Goal: Task Accomplishment & Management: Use online tool/utility

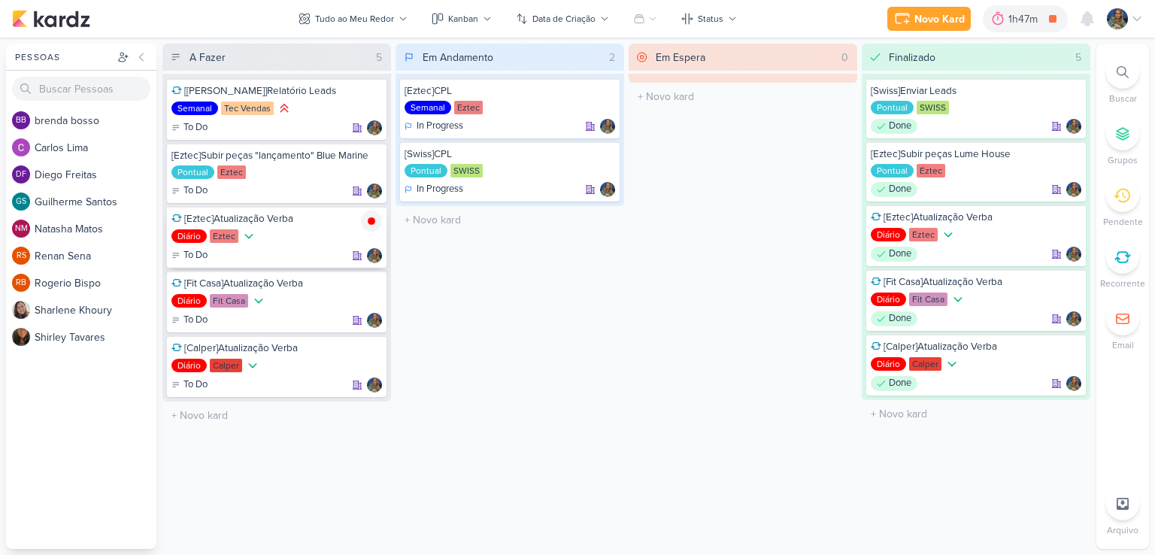
click at [369, 223] on img at bounding box center [371, 221] width 21 height 21
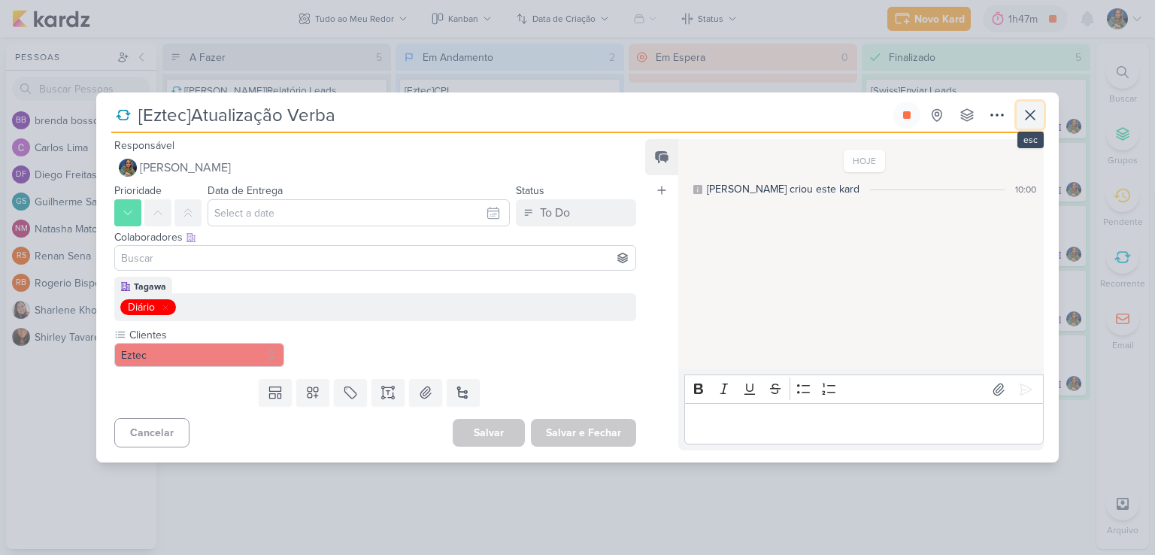
click at [1034, 119] on icon at bounding box center [1030, 115] width 9 height 9
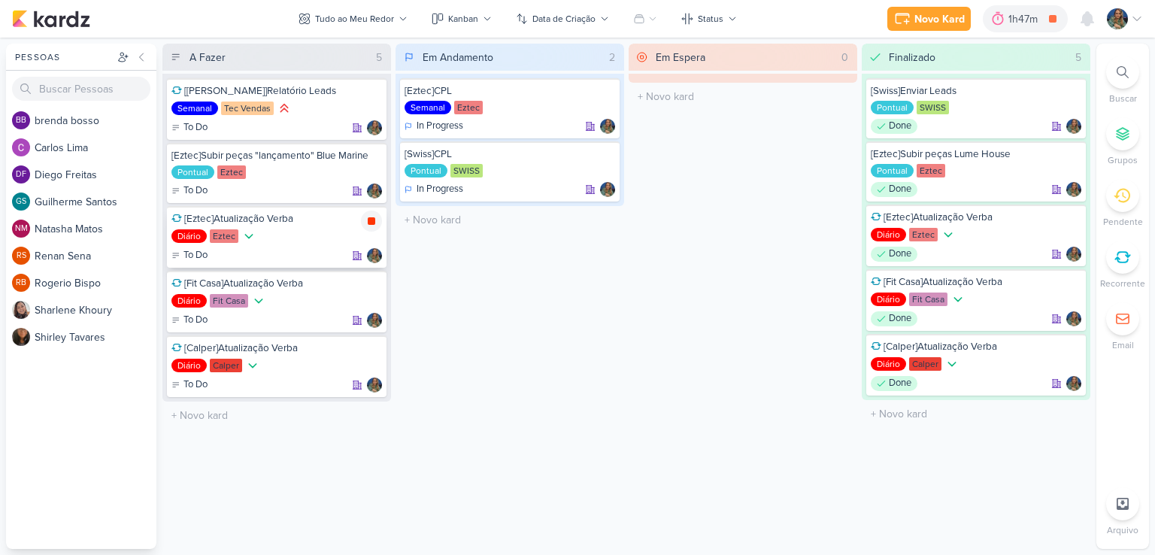
click at [374, 218] on icon at bounding box center [372, 221] width 8 height 8
click at [375, 284] on icon at bounding box center [372, 286] width 8 height 8
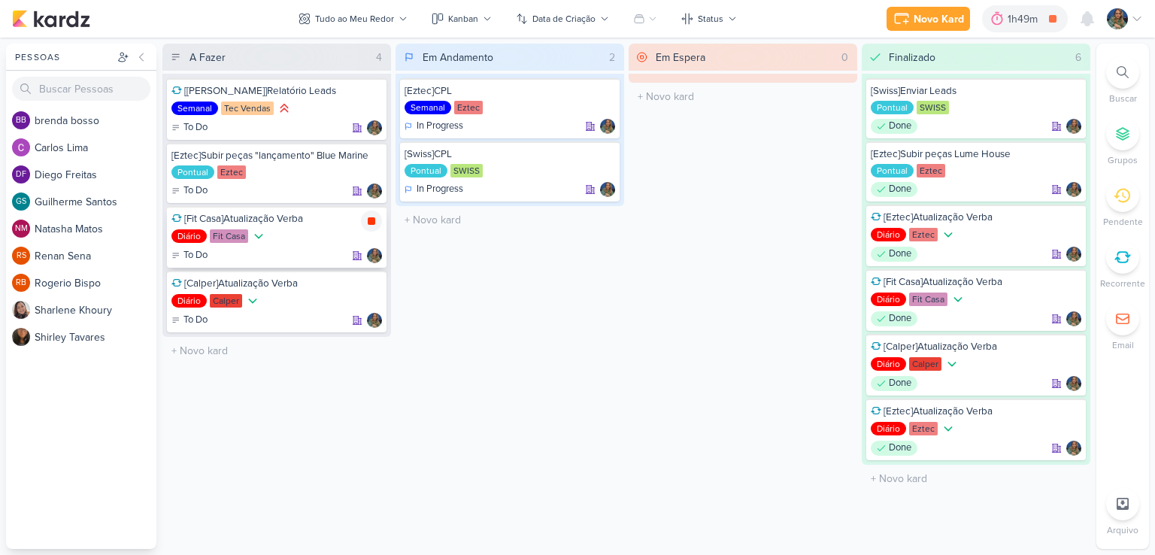
click at [379, 226] on div at bounding box center [371, 221] width 21 height 21
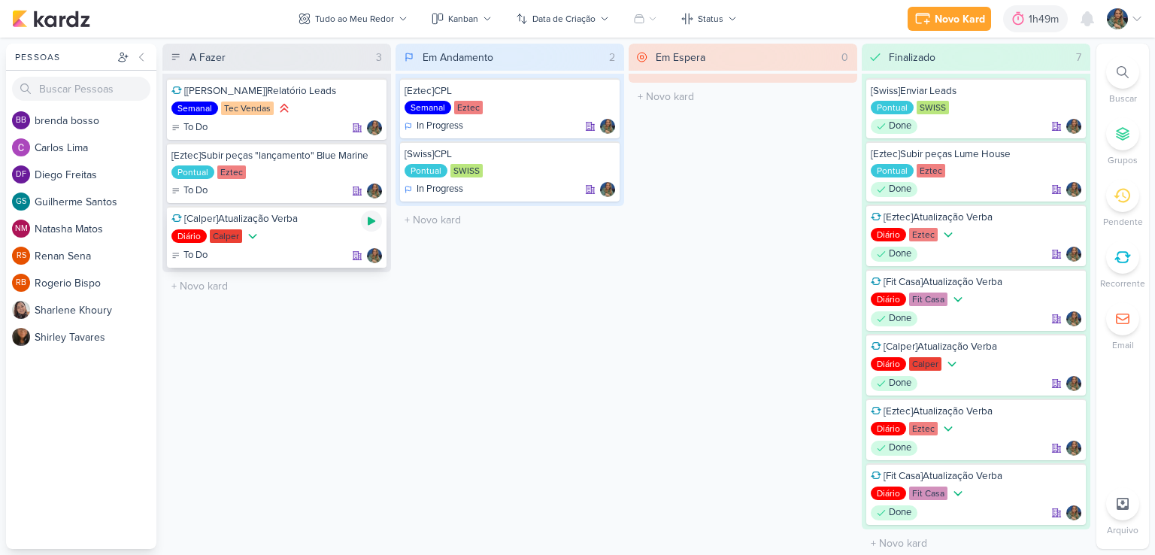
click at [370, 220] on icon at bounding box center [372, 221] width 8 height 8
click at [376, 223] on icon at bounding box center [372, 221] width 12 height 12
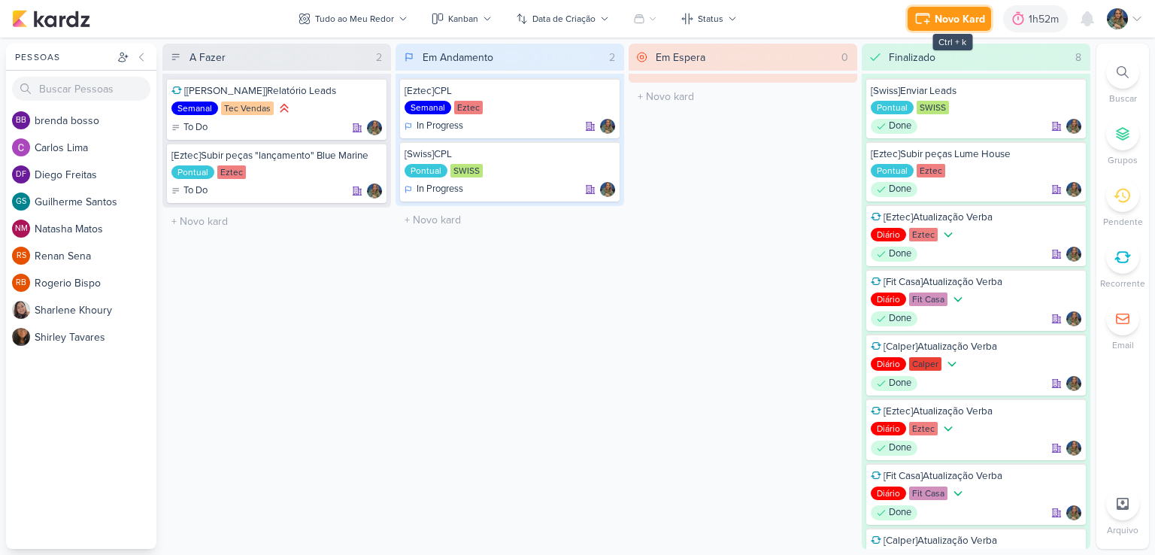
click at [960, 21] on div "Novo Kard" at bounding box center [960, 19] width 50 height 16
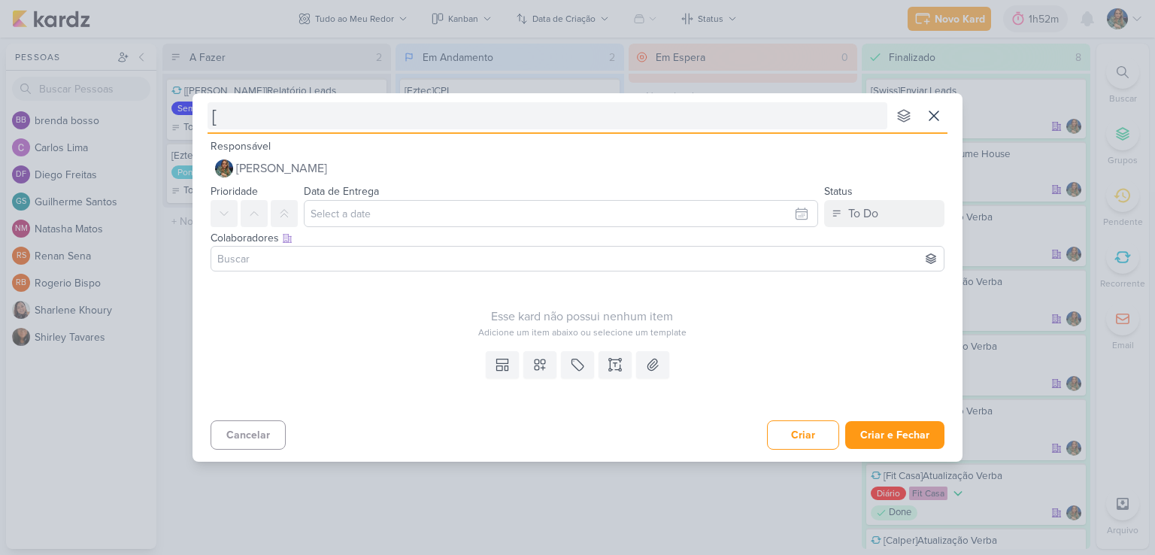
type input "[E"
type input "[Ez"
type input "[Eztec"
type input "[Eztec]Subir P"
type input "[Eztec]Subir Pe"
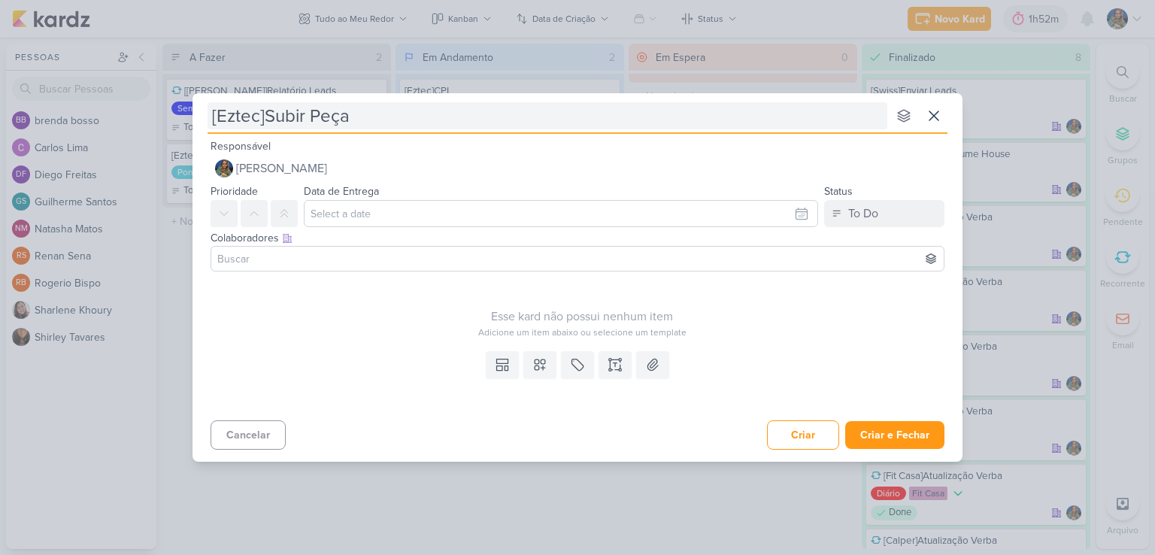
type input "[Eztec]Subir Peça"
type input "[Eztec]Subir Peça Lume House"
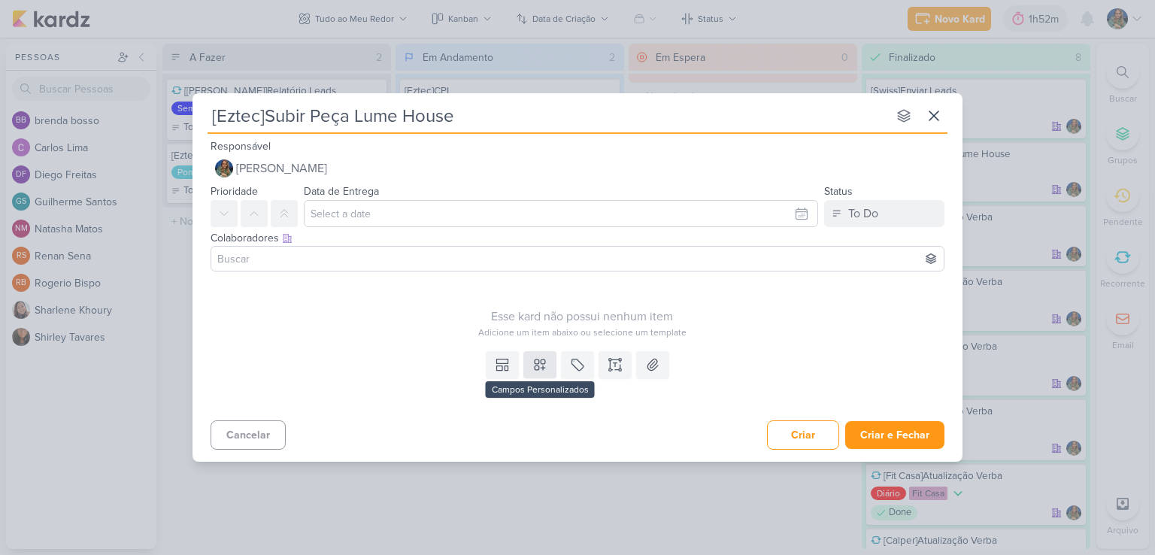
type input "[Eztec]Subir Peça Lume House"
click at [527, 368] on button at bounding box center [540, 364] width 33 height 27
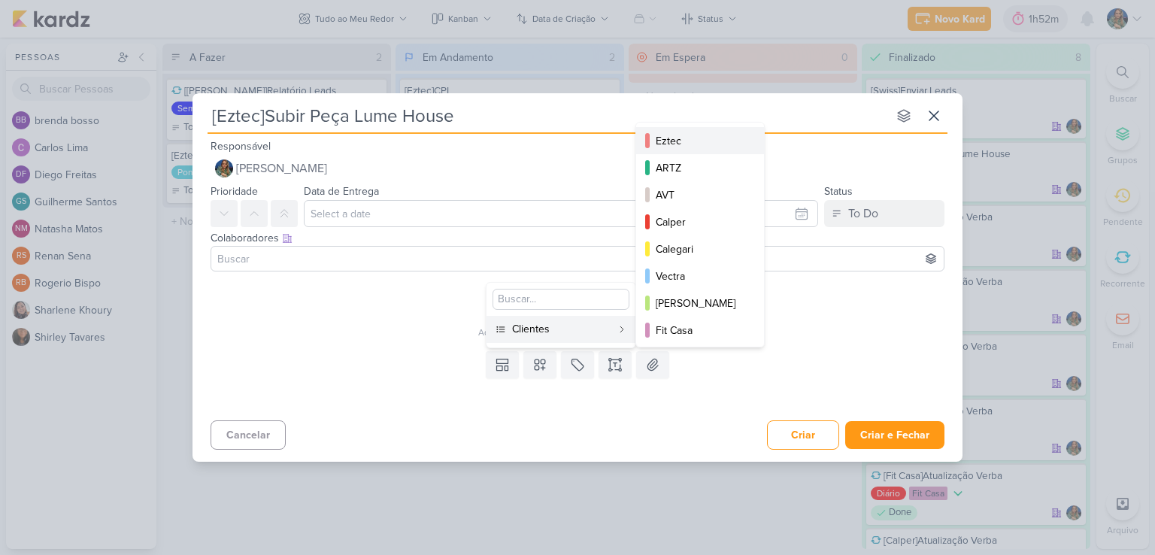
click at [674, 144] on div "Eztec" at bounding box center [701, 141] width 90 height 16
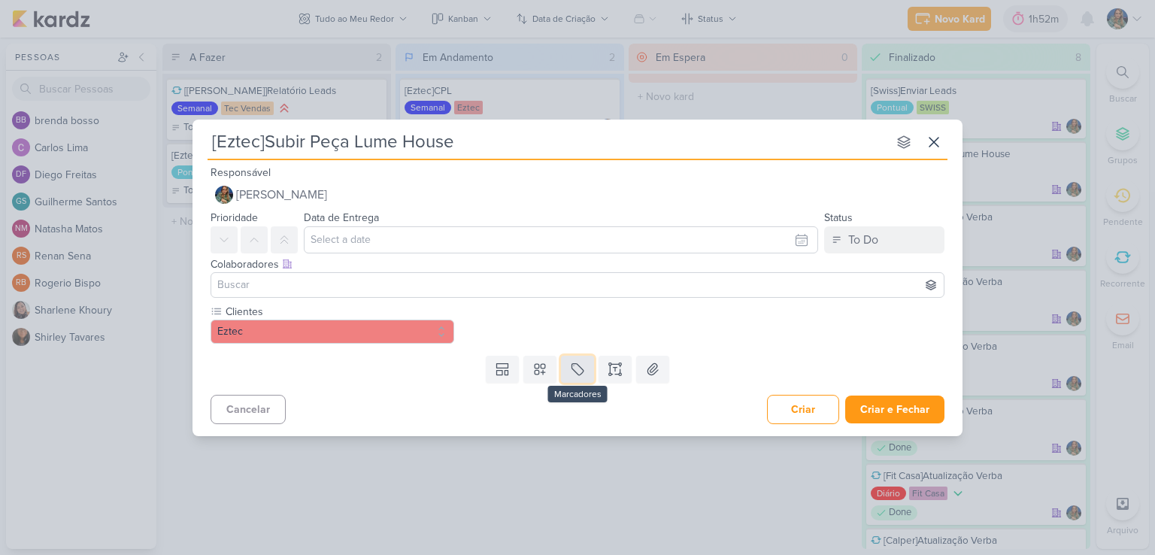
click at [570, 372] on icon at bounding box center [577, 369] width 15 height 15
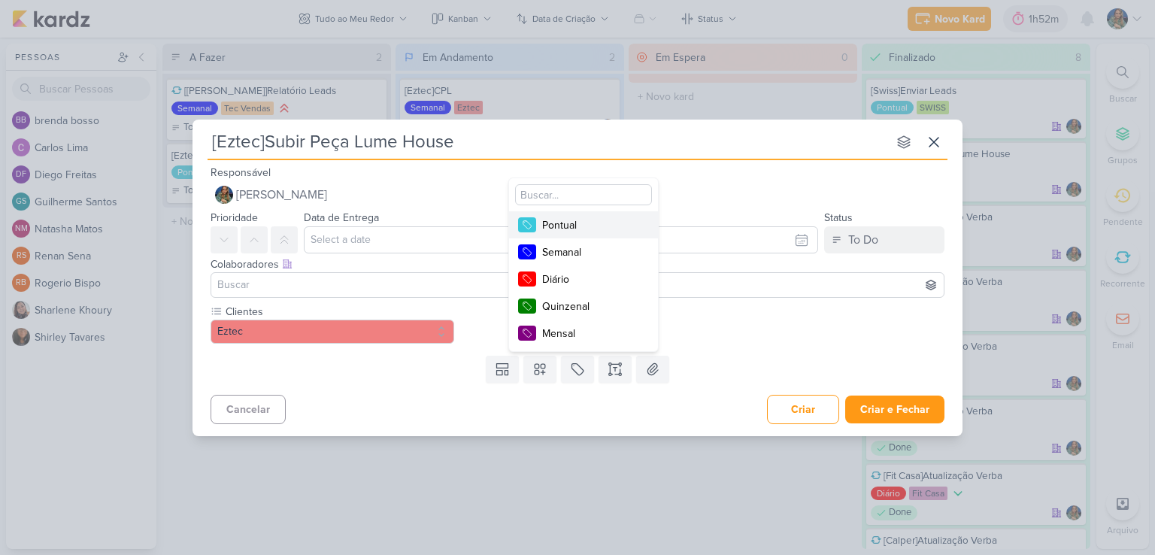
click at [576, 220] on div "Pontual" at bounding box center [591, 225] width 98 height 16
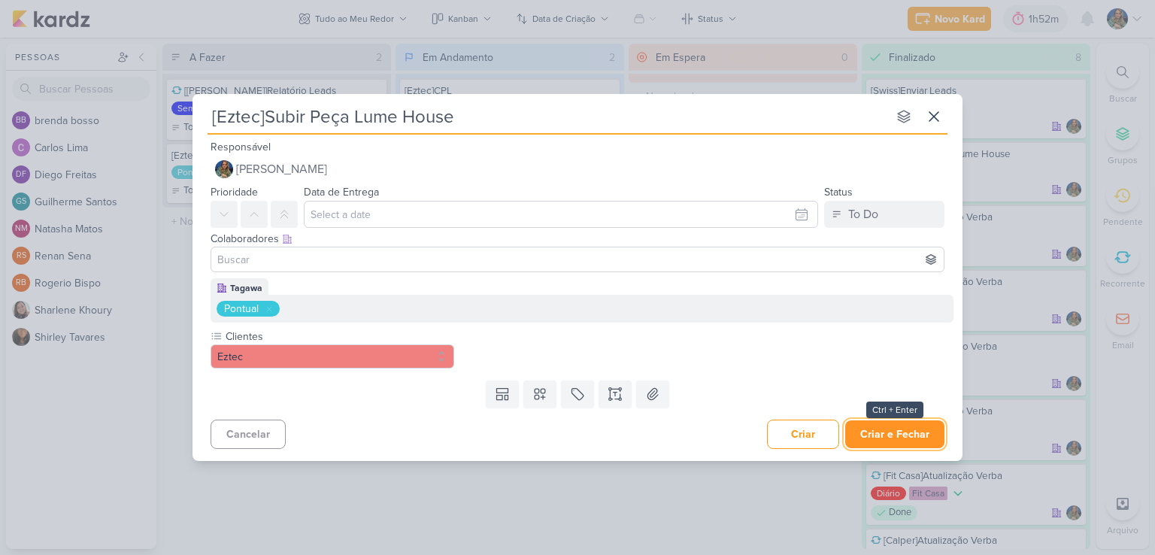
click at [871, 439] on button "Criar e Fechar" at bounding box center [894, 434] width 99 height 28
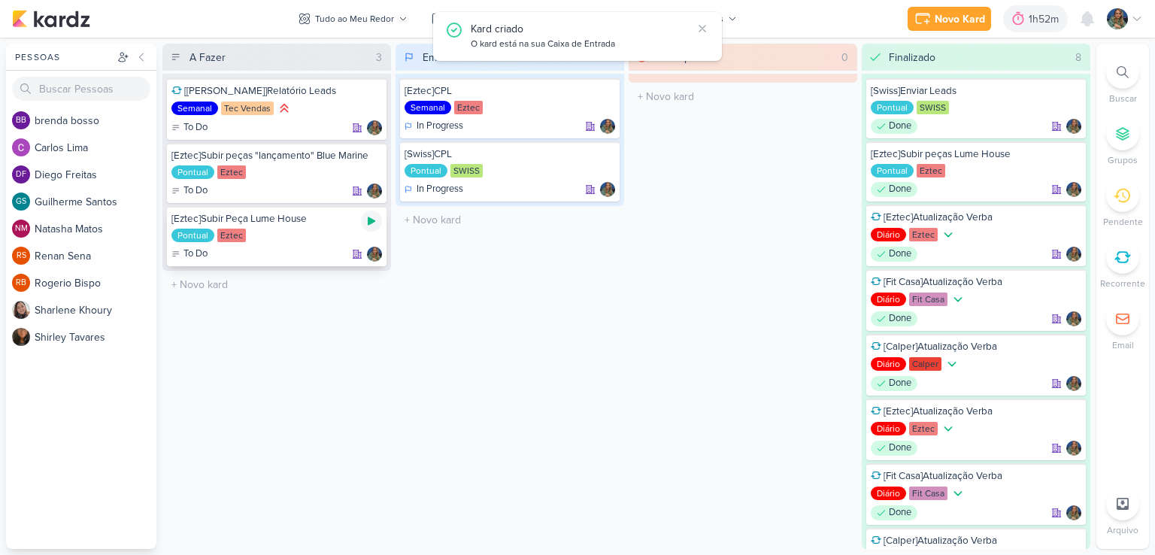
click at [375, 223] on icon at bounding box center [372, 221] width 12 height 12
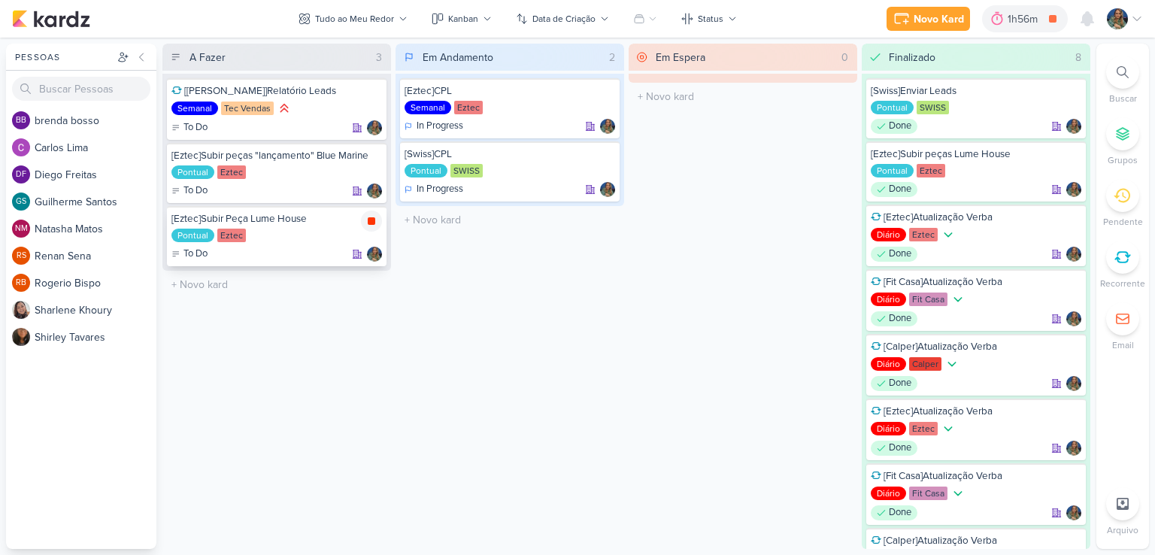
click at [373, 217] on icon at bounding box center [372, 221] width 8 height 8
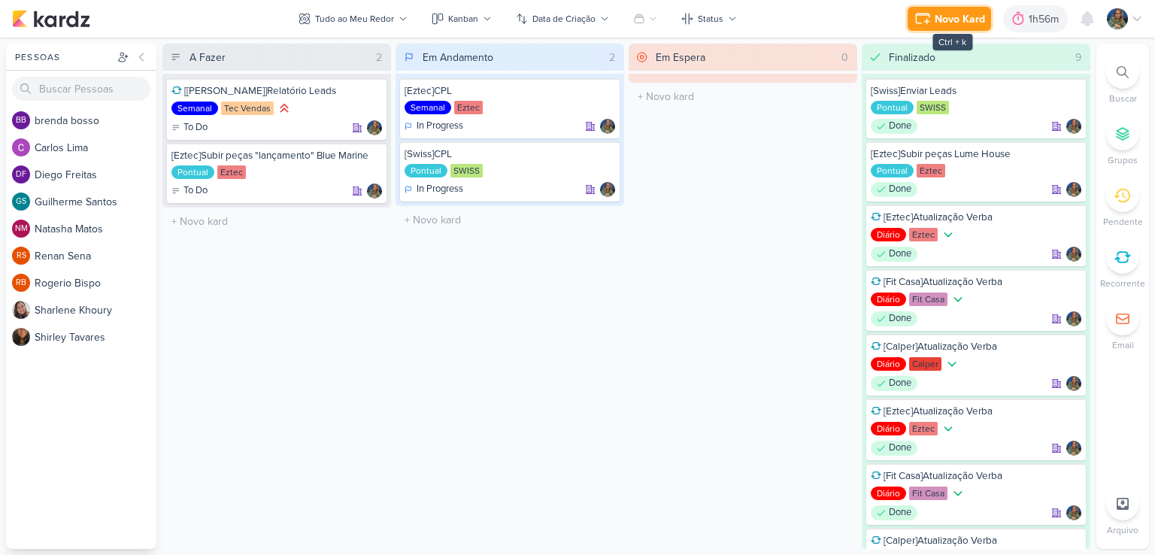
click at [948, 15] on div "Novo Kard" at bounding box center [960, 19] width 50 height 16
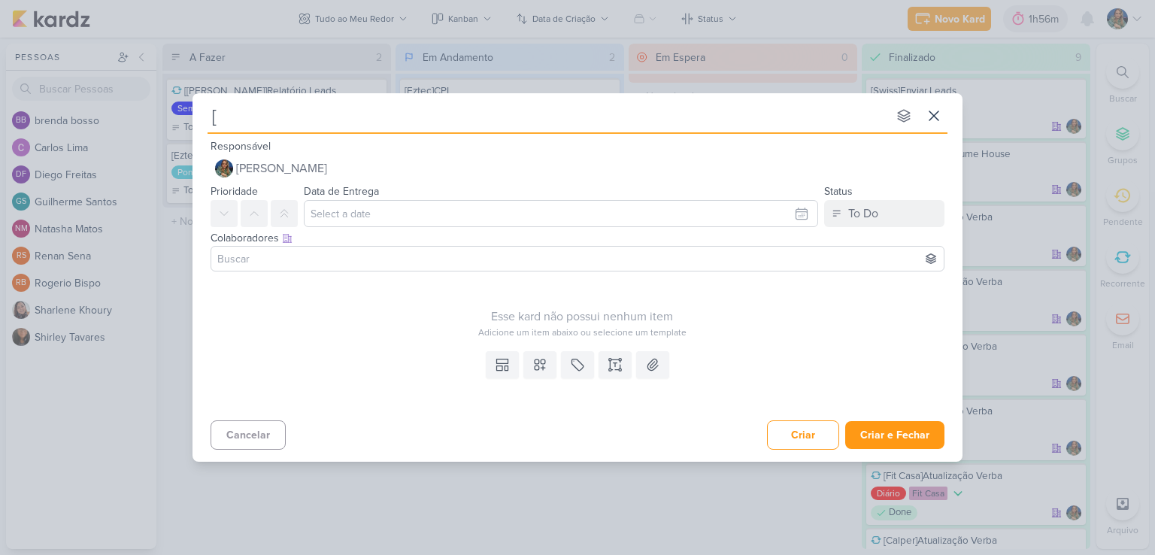
type input "[S"
type input "[Swi"
type input "[Swiss"
type input "[Swis"
type input "[[GEOGRAPHIC_DATA]]"
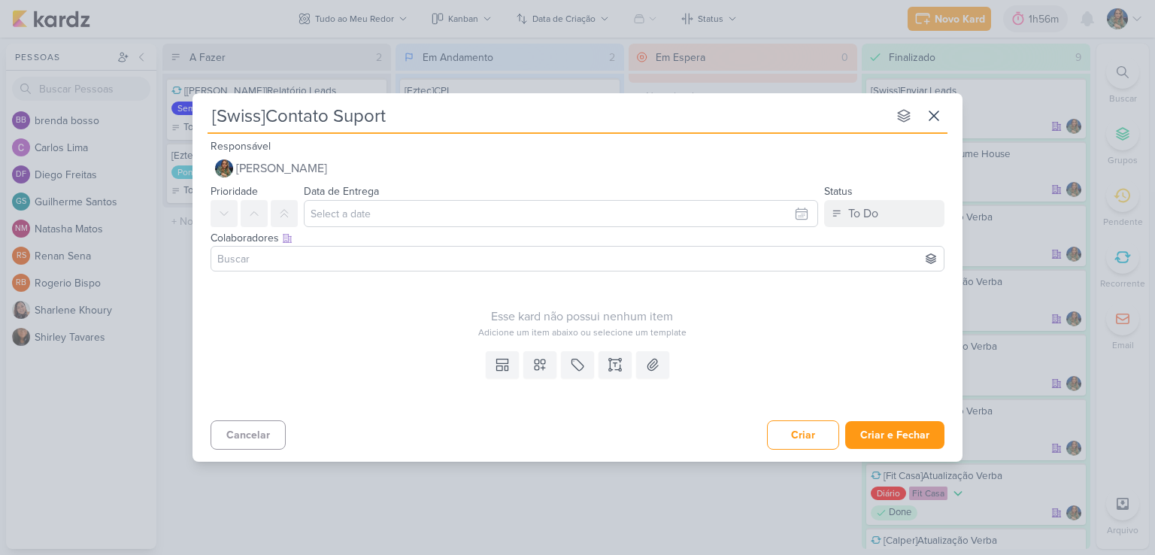
type input "[Swiss]Contato Suporte"
click at [538, 366] on icon at bounding box center [540, 364] width 15 height 15
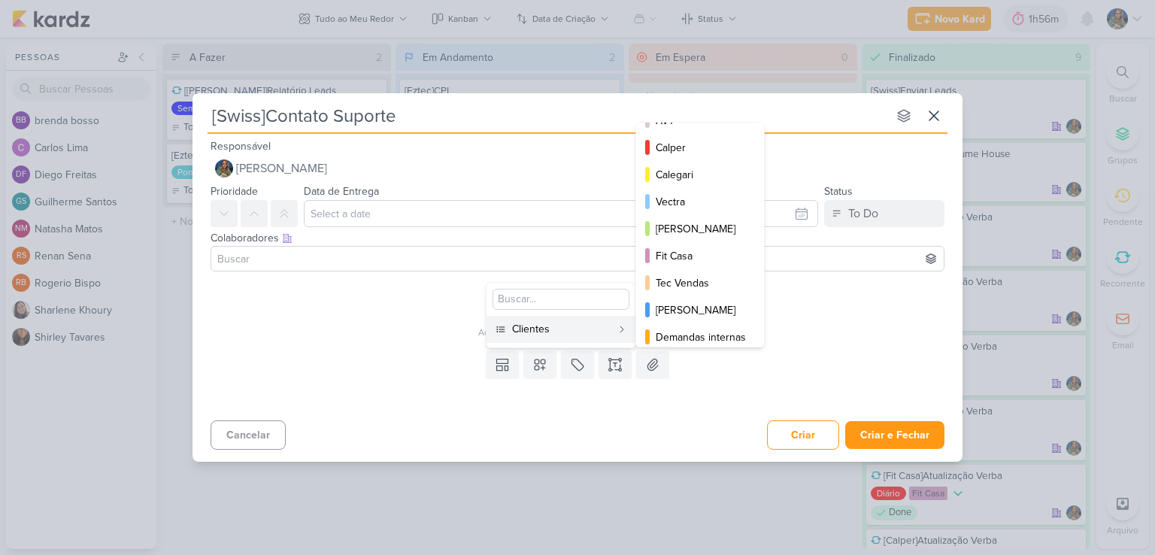
scroll to position [217, 0]
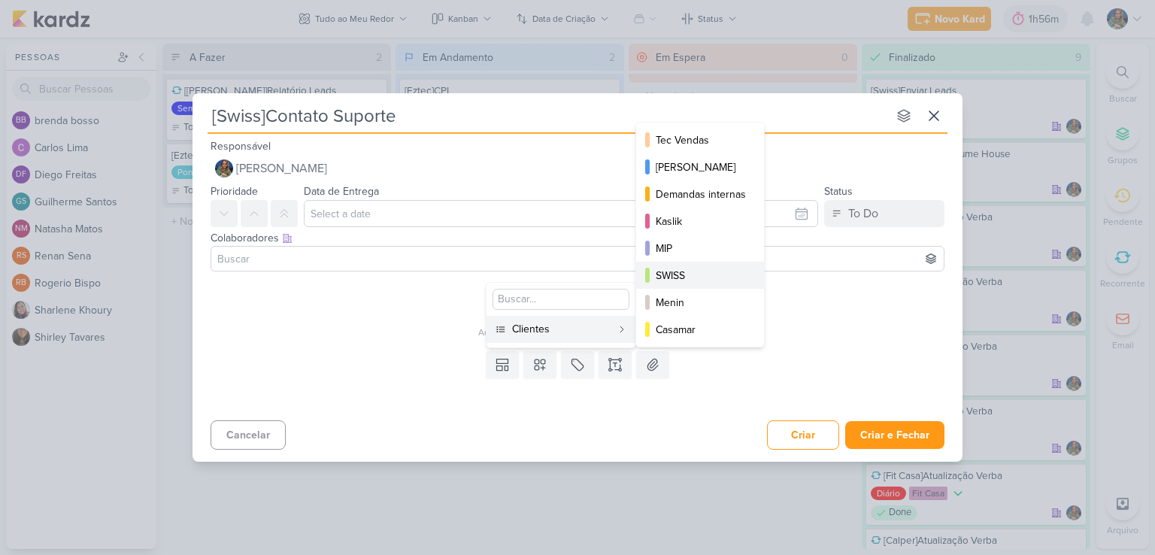
click at [665, 272] on div "SWISS" at bounding box center [701, 276] width 90 height 16
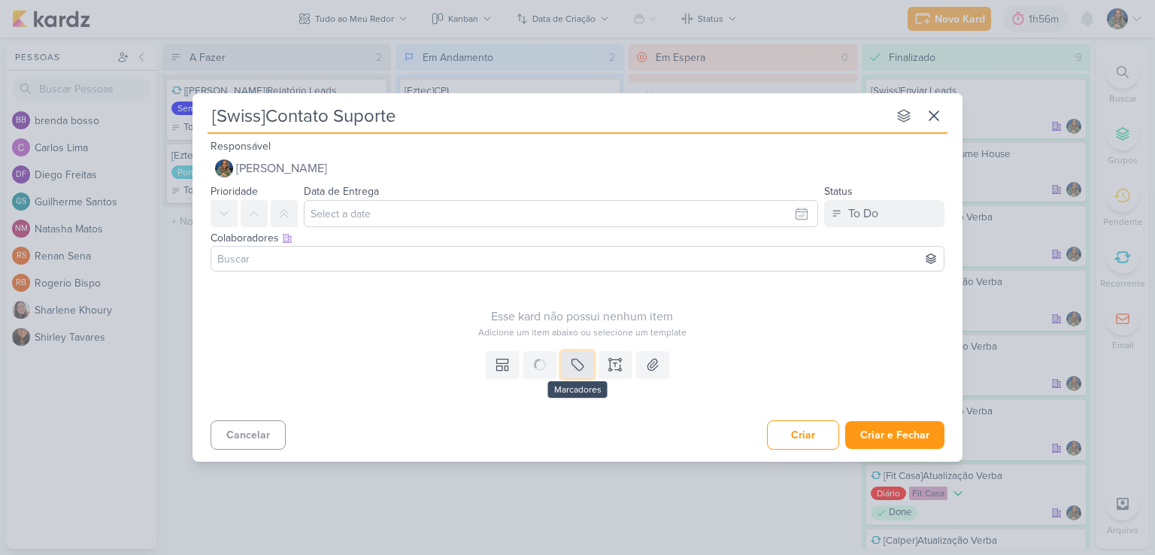
click at [576, 368] on icon at bounding box center [577, 365] width 11 height 11
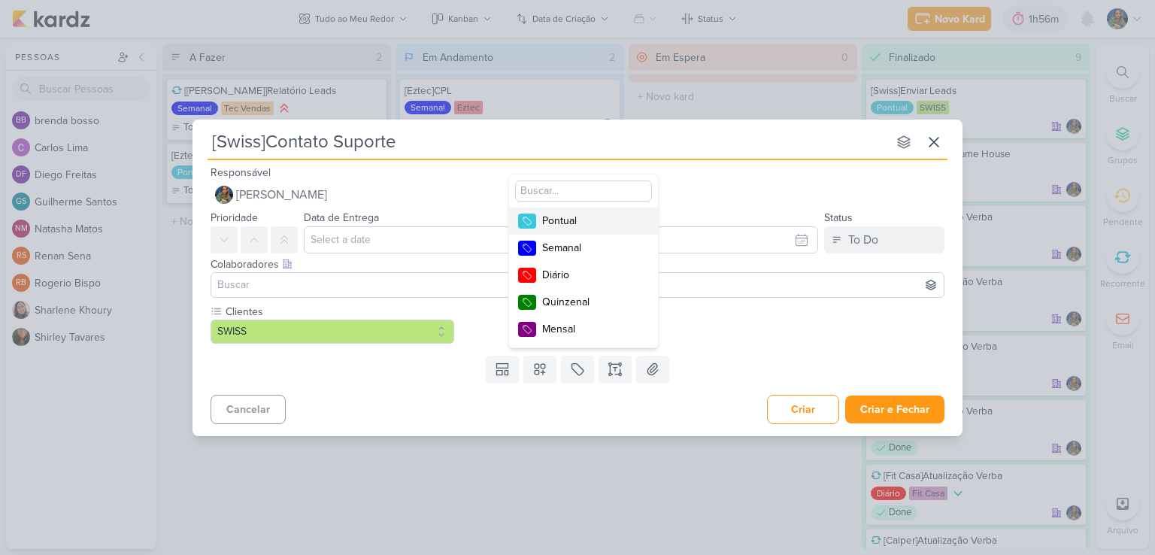
click at [578, 217] on div "Pontual" at bounding box center [591, 221] width 98 height 16
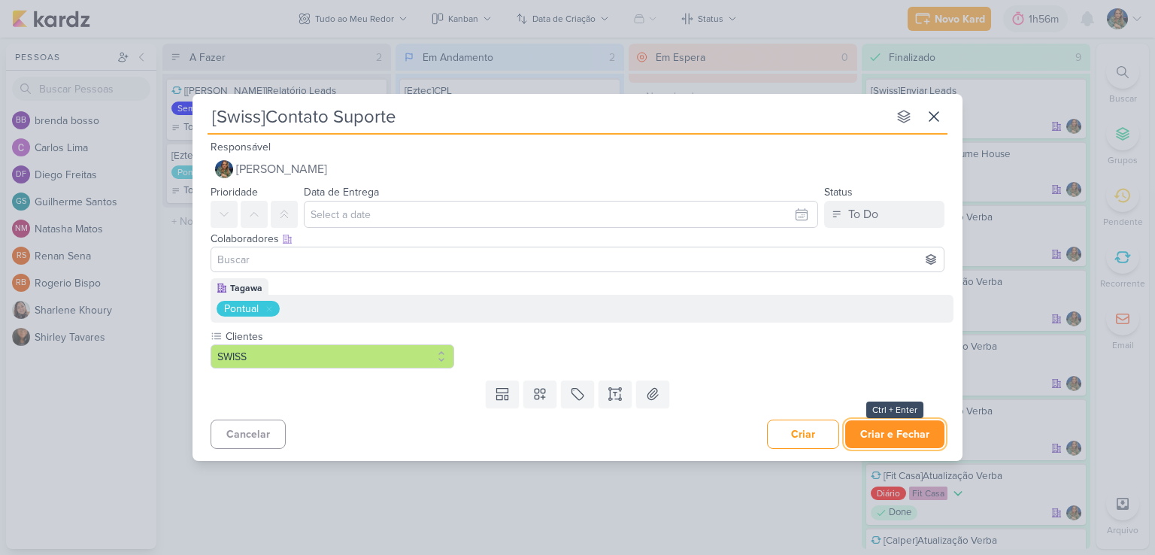
click at [870, 436] on button "Criar e Fechar" at bounding box center [894, 434] width 99 height 28
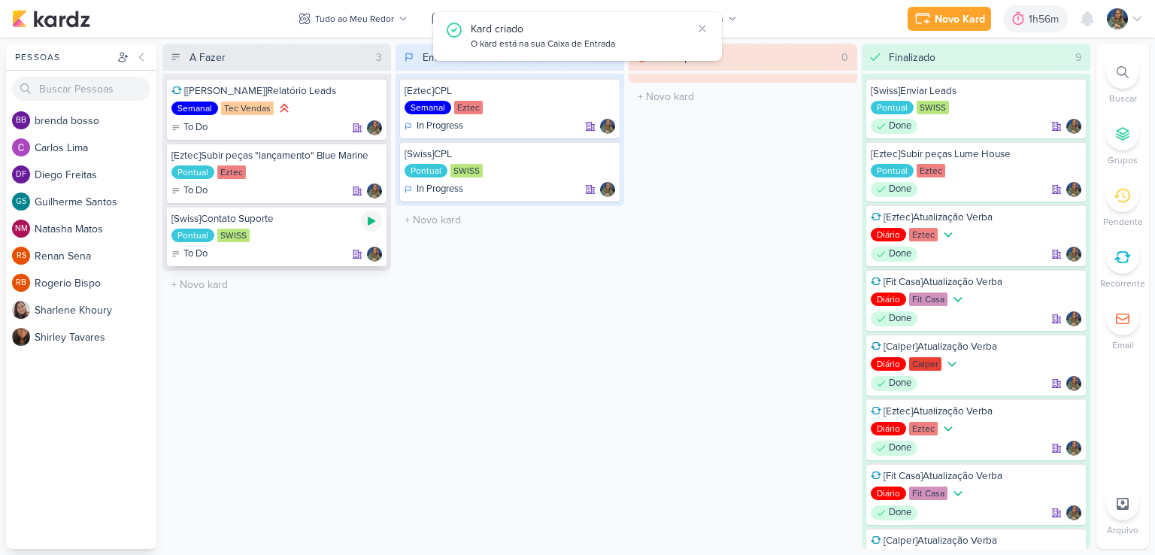
click at [372, 217] on icon at bounding box center [372, 221] width 12 height 12
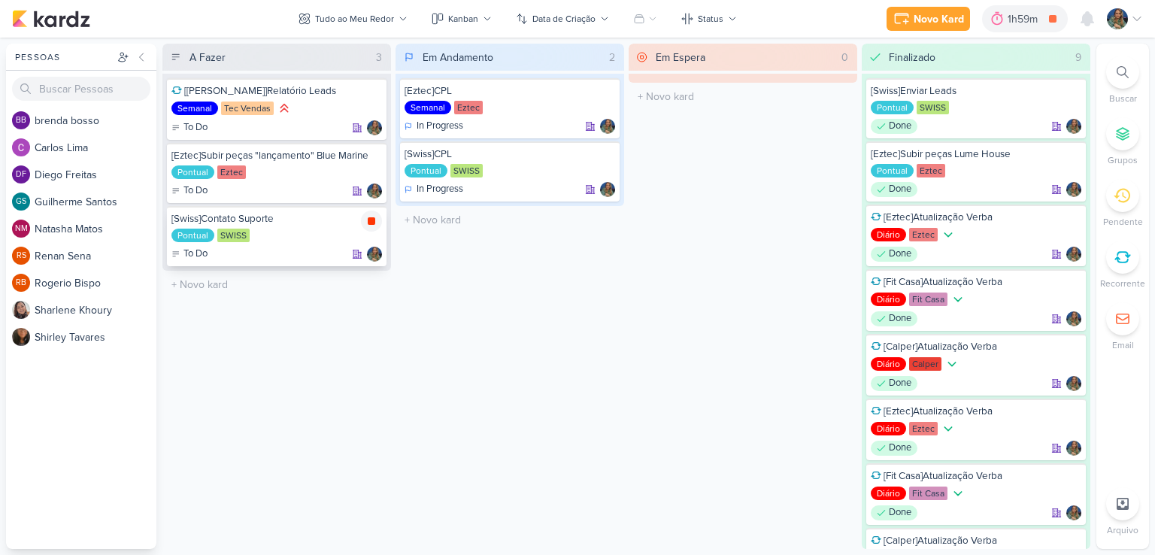
click at [373, 223] on icon at bounding box center [372, 221] width 8 height 8
